Goal: Navigation & Orientation: Find specific page/section

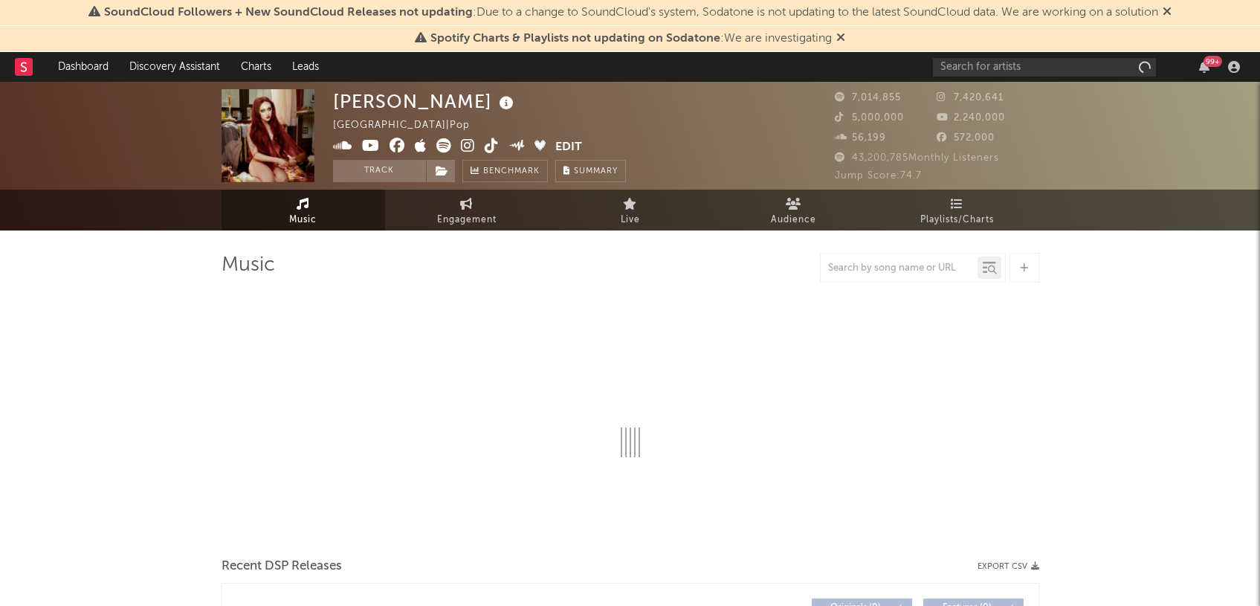
click at [28, 62] on rect at bounding box center [24, 67] width 18 height 18
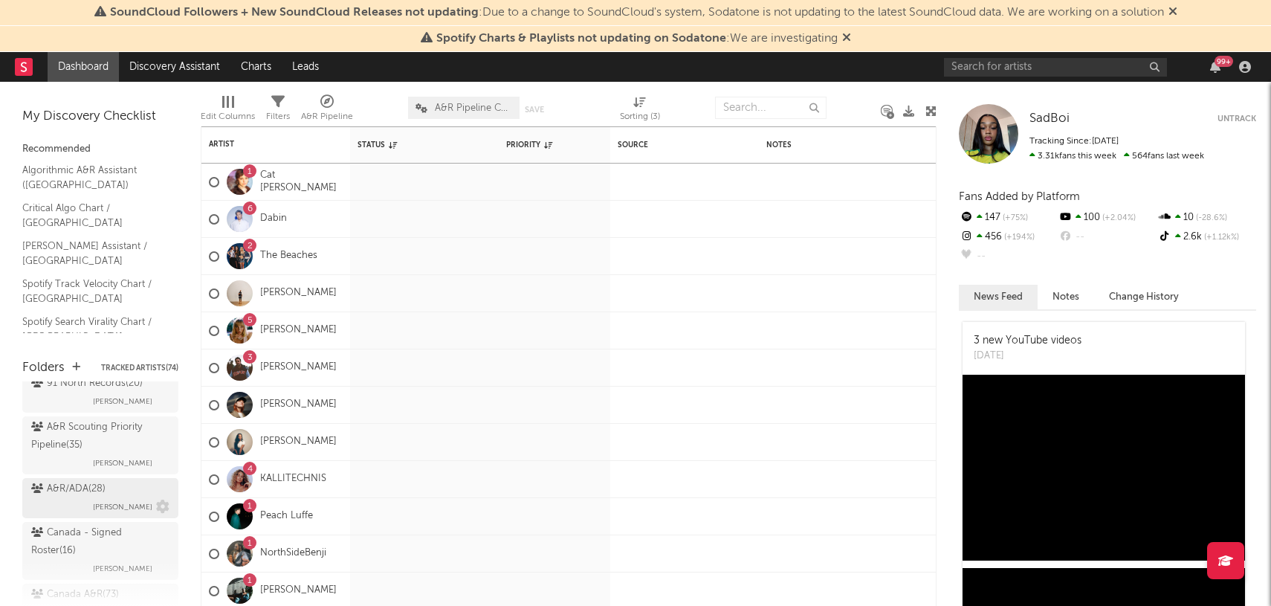
scroll to position [125, 0]
click at [105, 543] on span "[PERSON_NAME]" at bounding box center [122, 551] width 59 height 18
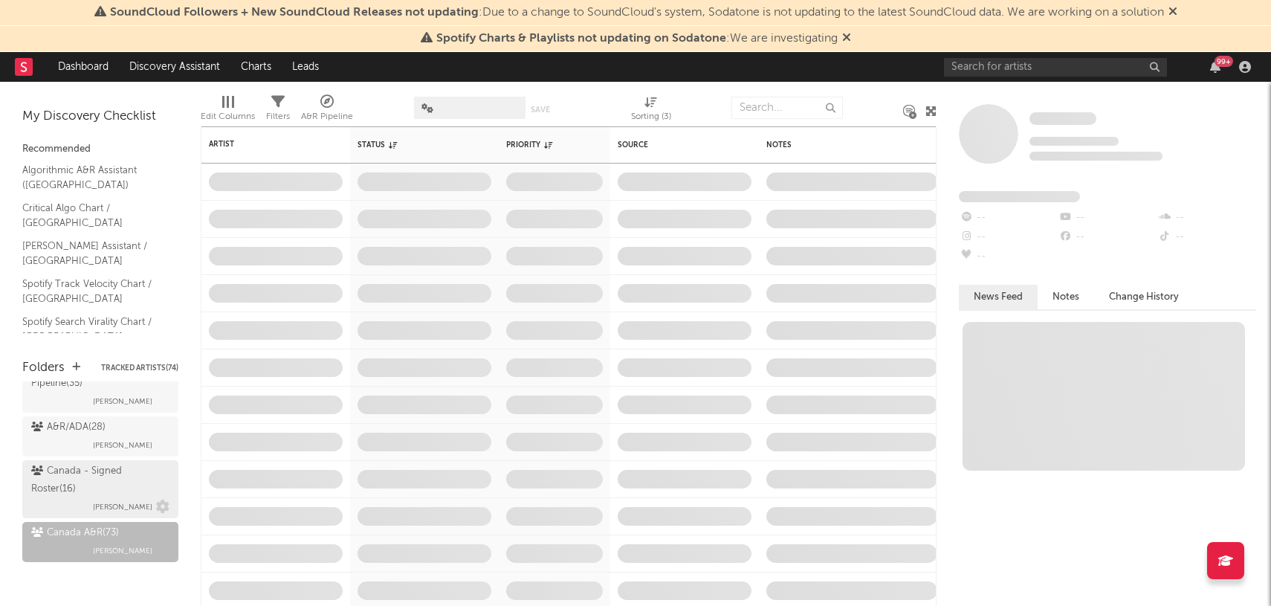
click at [104, 482] on div "Canada - Signed Roster ( 16 )" at bounding box center [98, 480] width 135 height 36
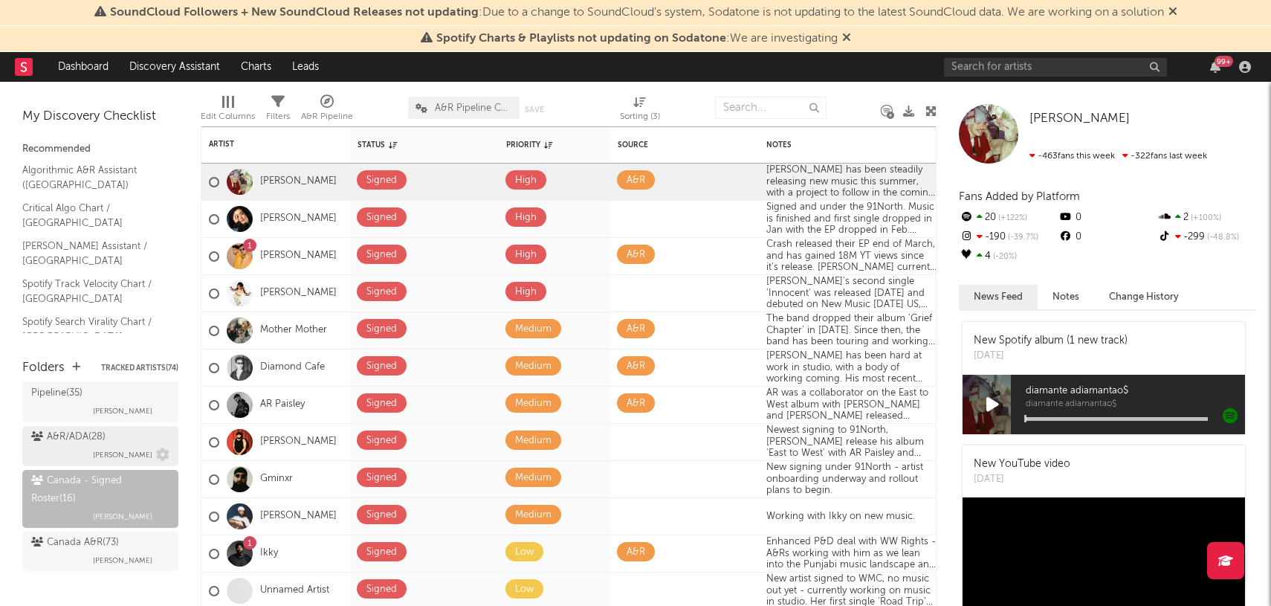
scroll to position [102, 0]
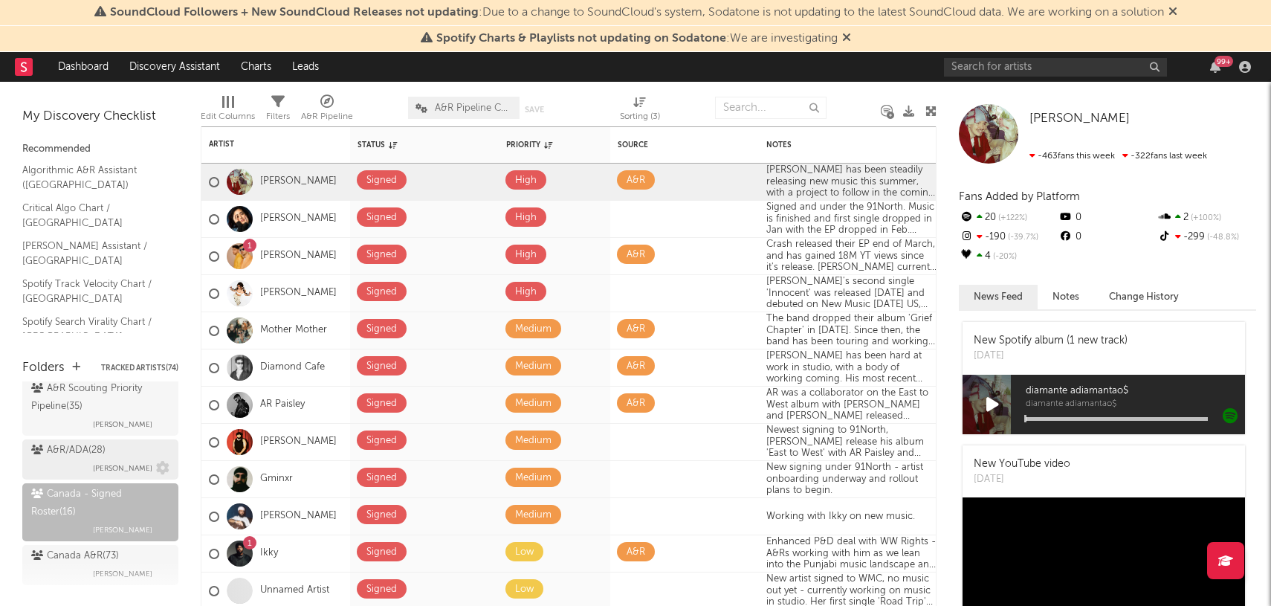
click at [80, 457] on div "A&R/ADA ( 28 )" at bounding box center [68, 451] width 74 height 18
